Goal: Navigation & Orientation: Understand site structure

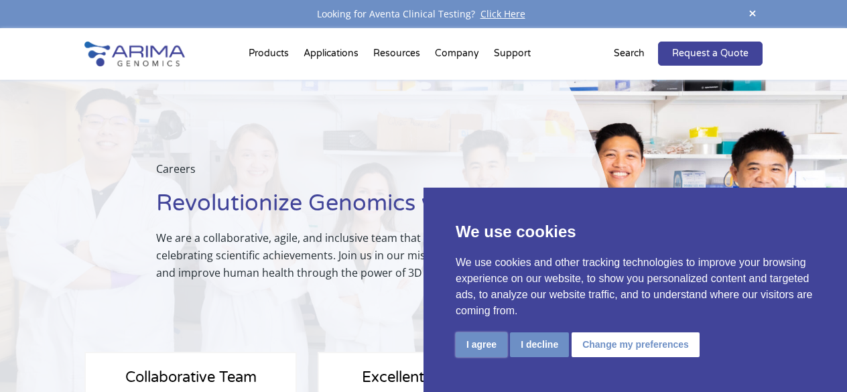
click at [469, 344] on button "I agree" at bounding box center [482, 345] width 52 height 25
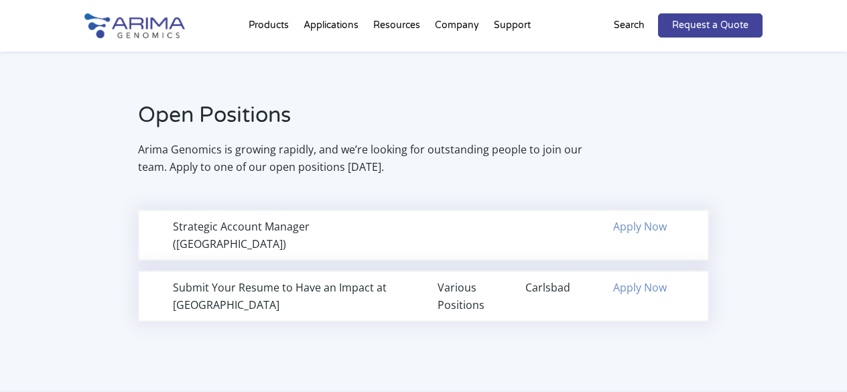
scroll to position [873, 0]
click at [456, 278] on div "Various Positions" at bounding box center [468, 295] width 60 height 35
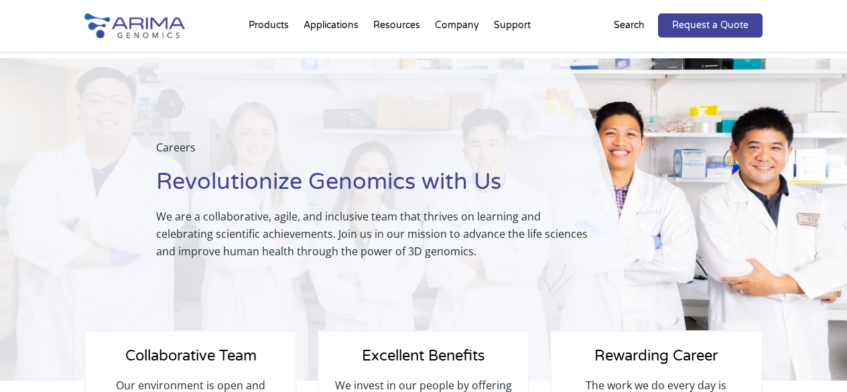
scroll to position [0, 0]
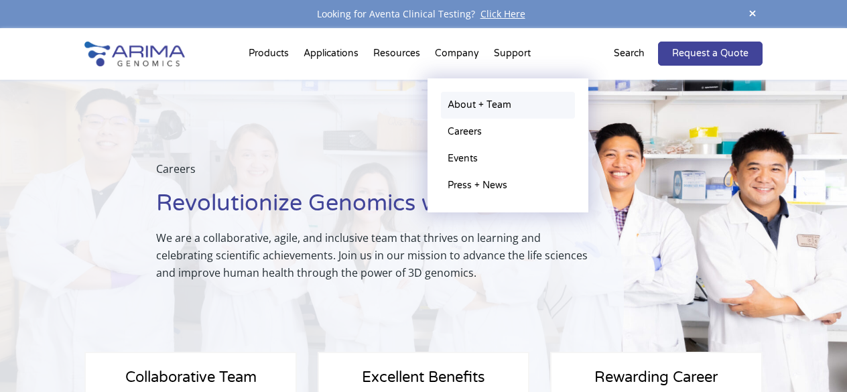
click at [461, 107] on link "About + Team" at bounding box center [508, 105] width 134 height 27
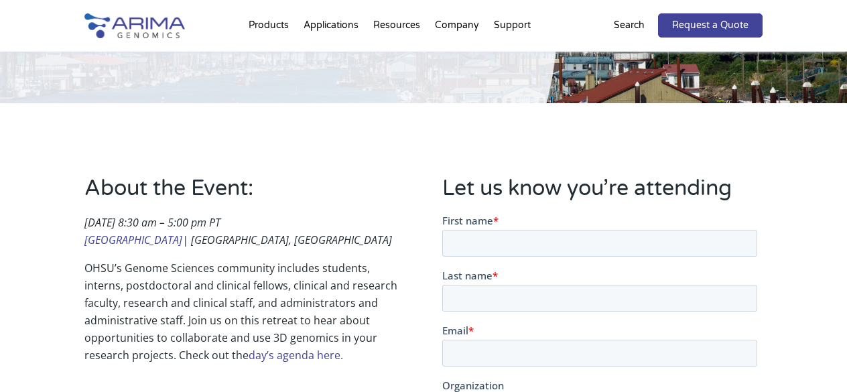
scroll to position [221, 0]
